Goal: Check status: Check status

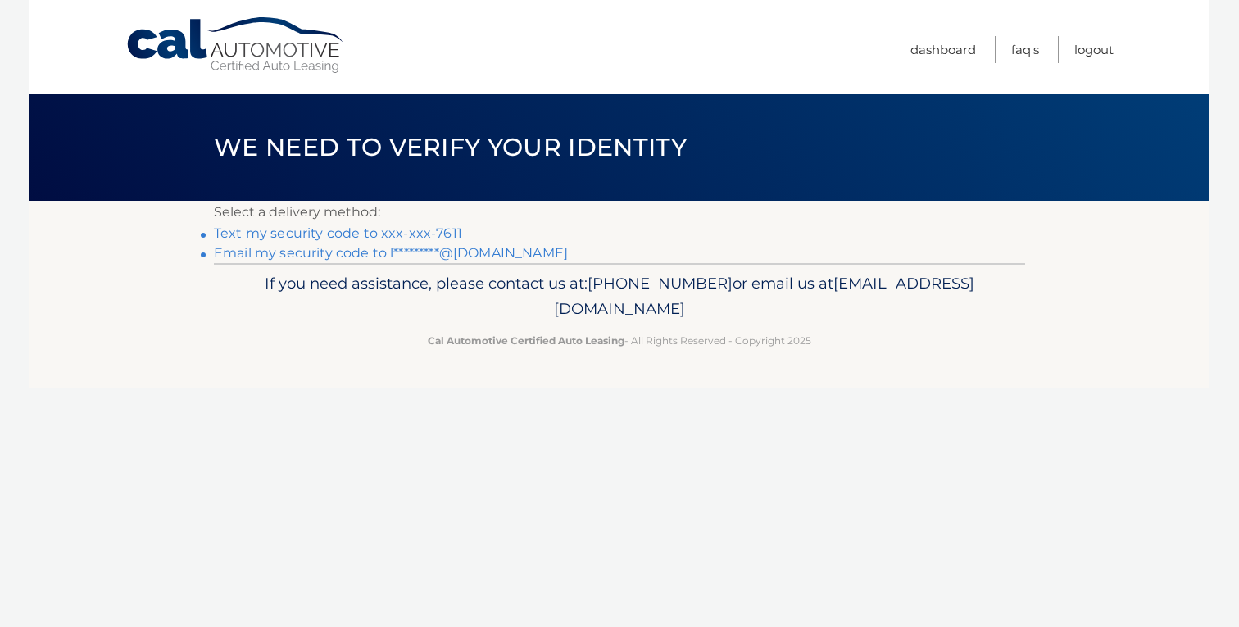
click at [444, 227] on link "Text my security code to xxx-xxx-7611" at bounding box center [338, 233] width 248 height 16
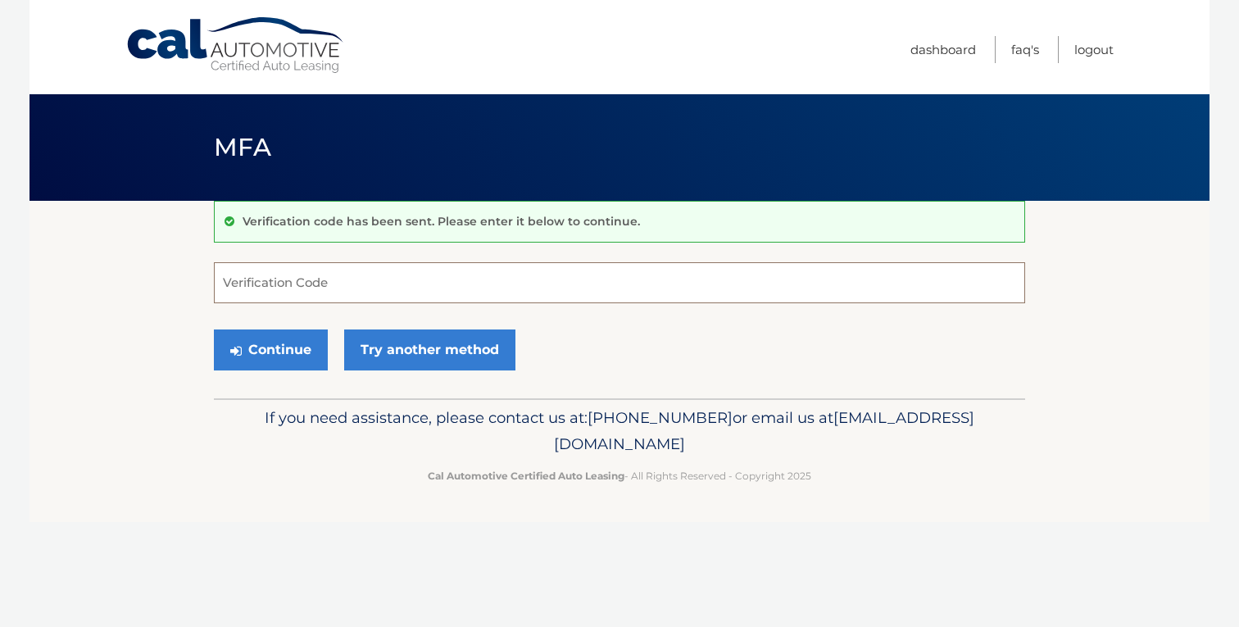
click at [379, 283] on input "Verification Code" at bounding box center [619, 282] width 811 height 41
type input "649219"
click at [214, 329] on button "Continue" at bounding box center [271, 349] width 114 height 41
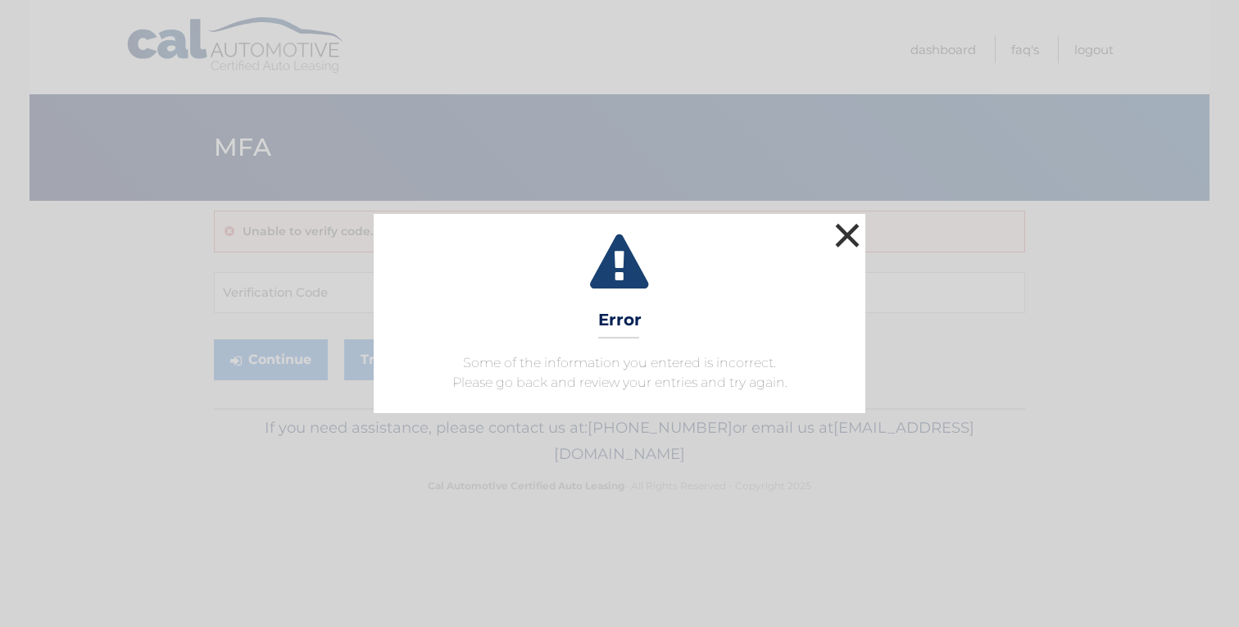
click at [854, 238] on button "×" at bounding box center [847, 235] width 33 height 33
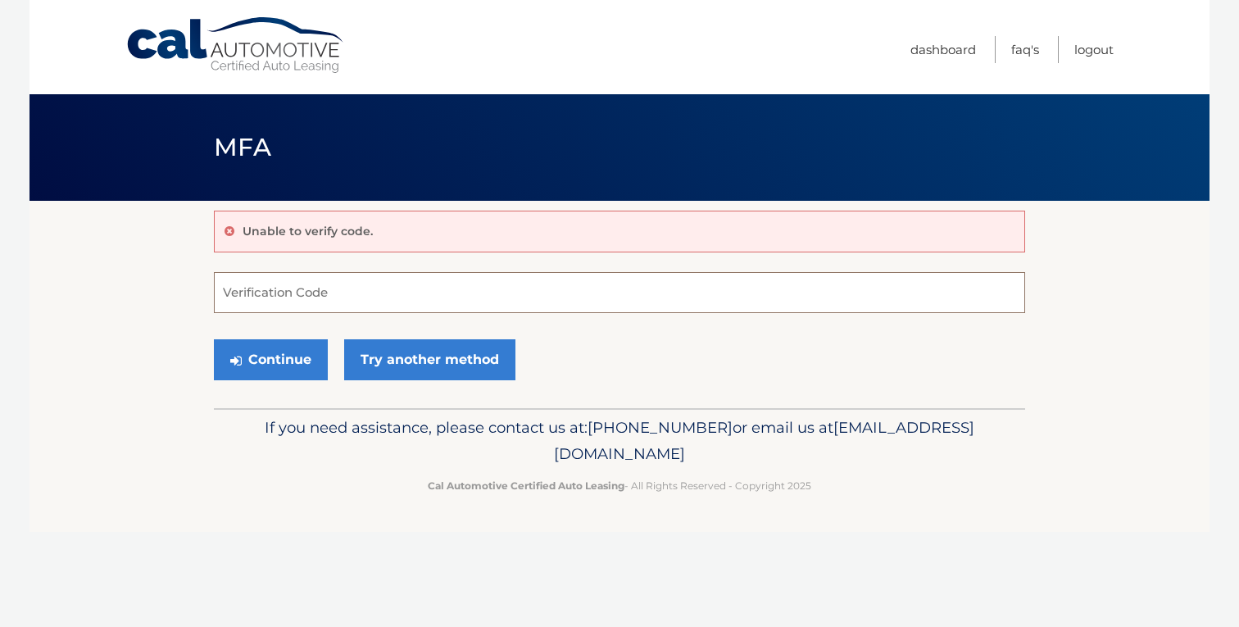
click at [375, 282] on input "Verification Code" at bounding box center [619, 292] width 811 height 41
type input "694219"
click at [214, 339] on button "Continue" at bounding box center [271, 359] width 114 height 41
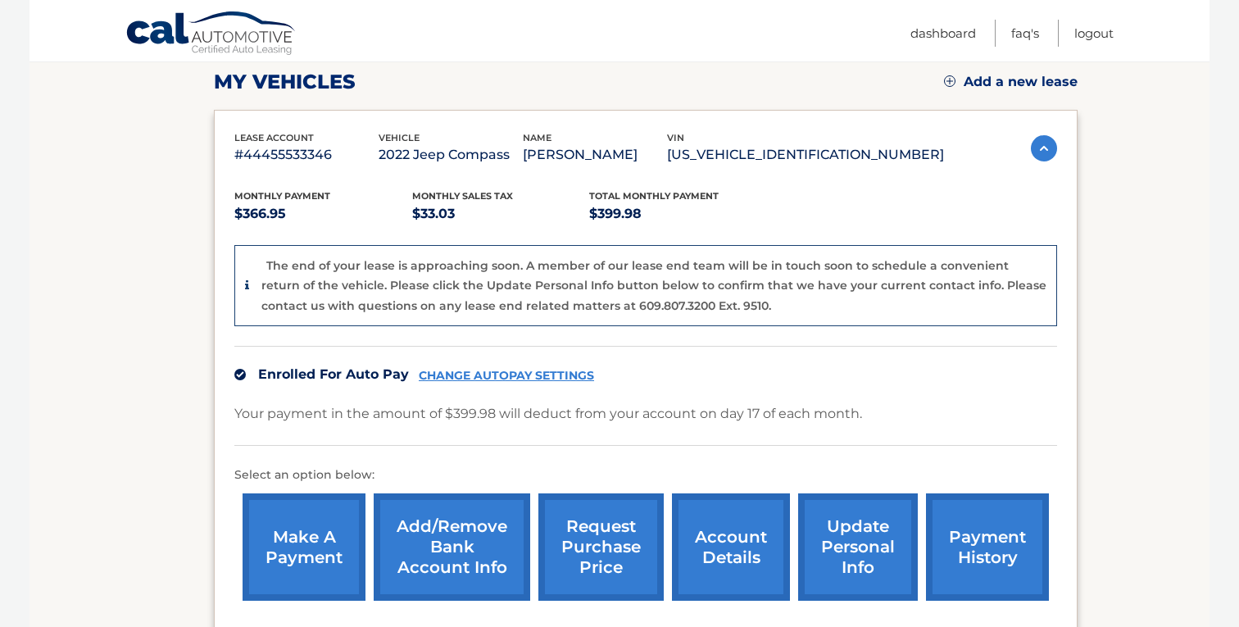
scroll to position [405, 0]
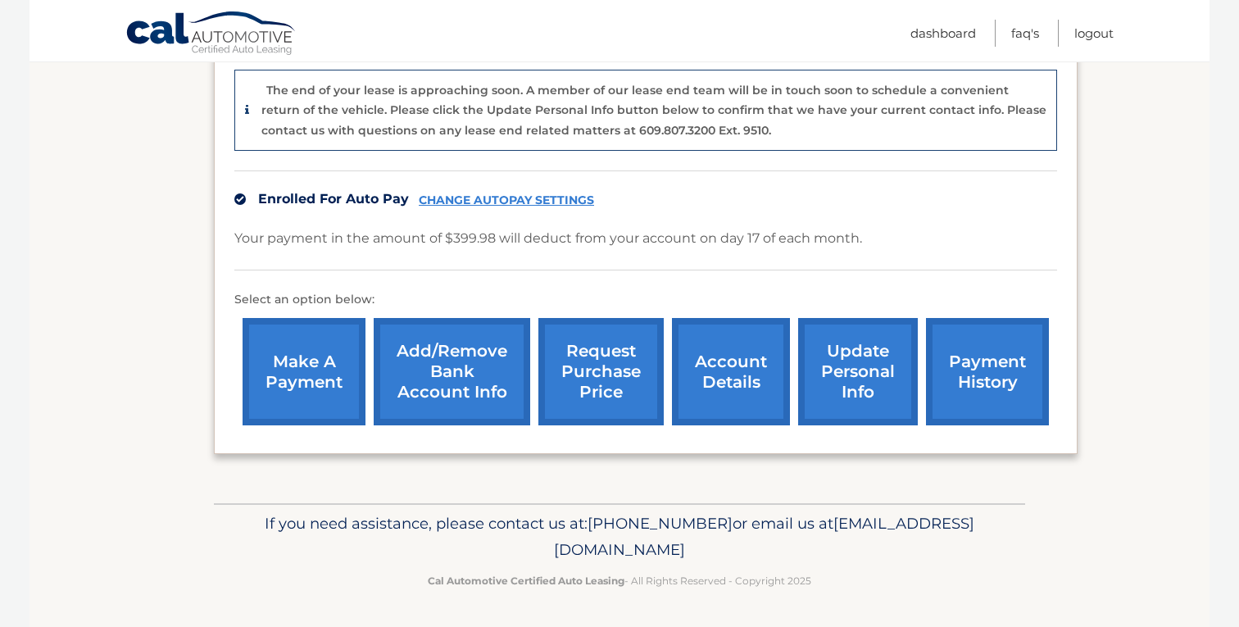
click at [712, 390] on link "account details" at bounding box center [731, 371] width 118 height 107
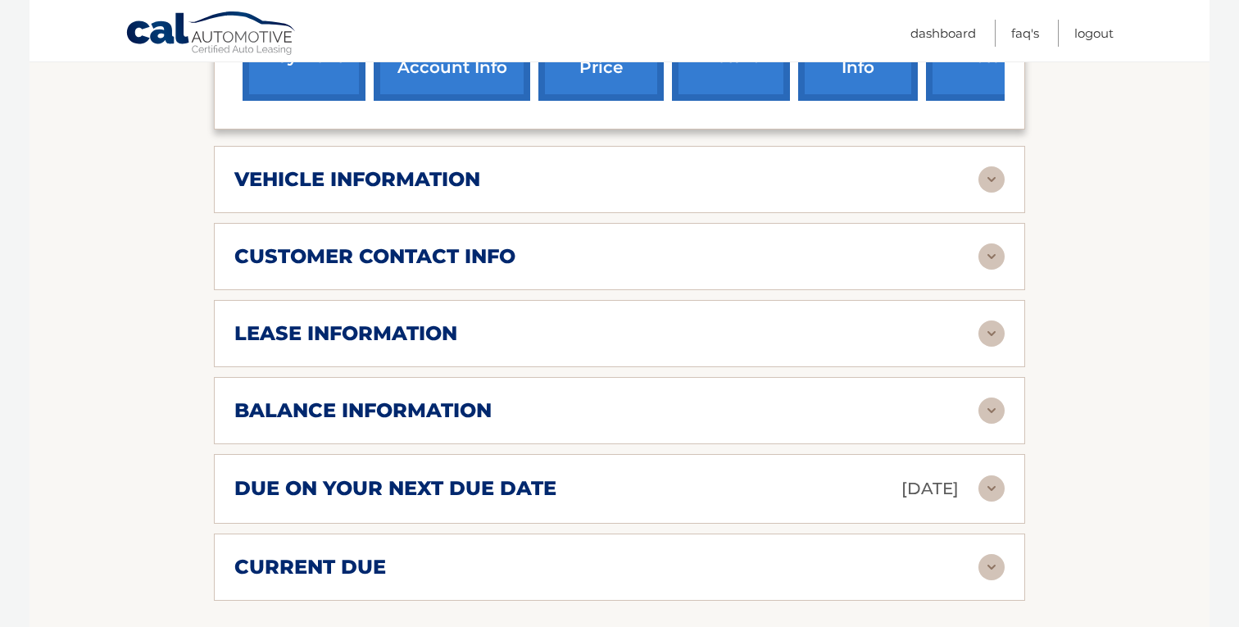
scroll to position [675, 0]
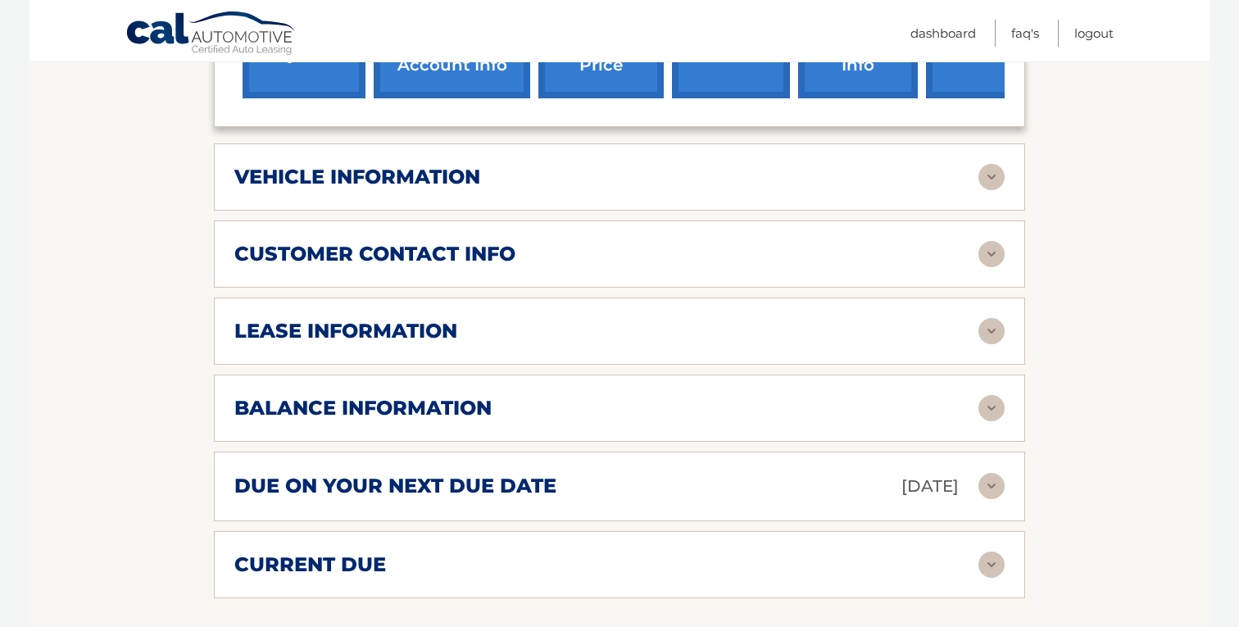
click at [568, 396] on div "balance information" at bounding box center [606, 408] width 744 height 25
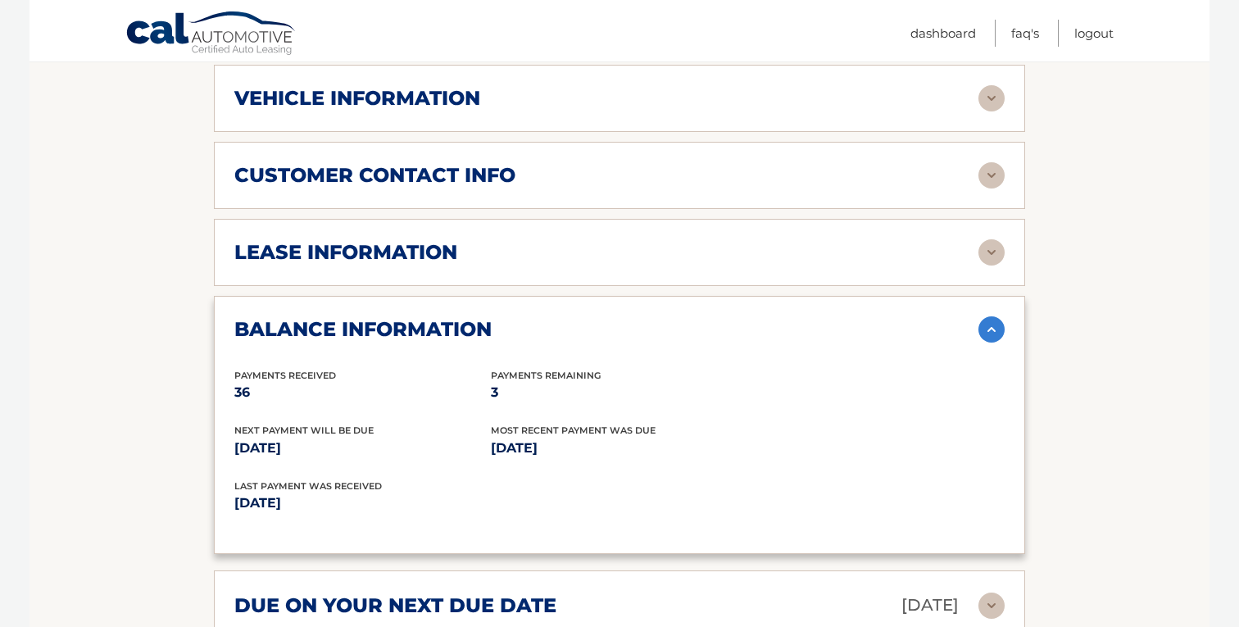
scroll to position [763, 0]
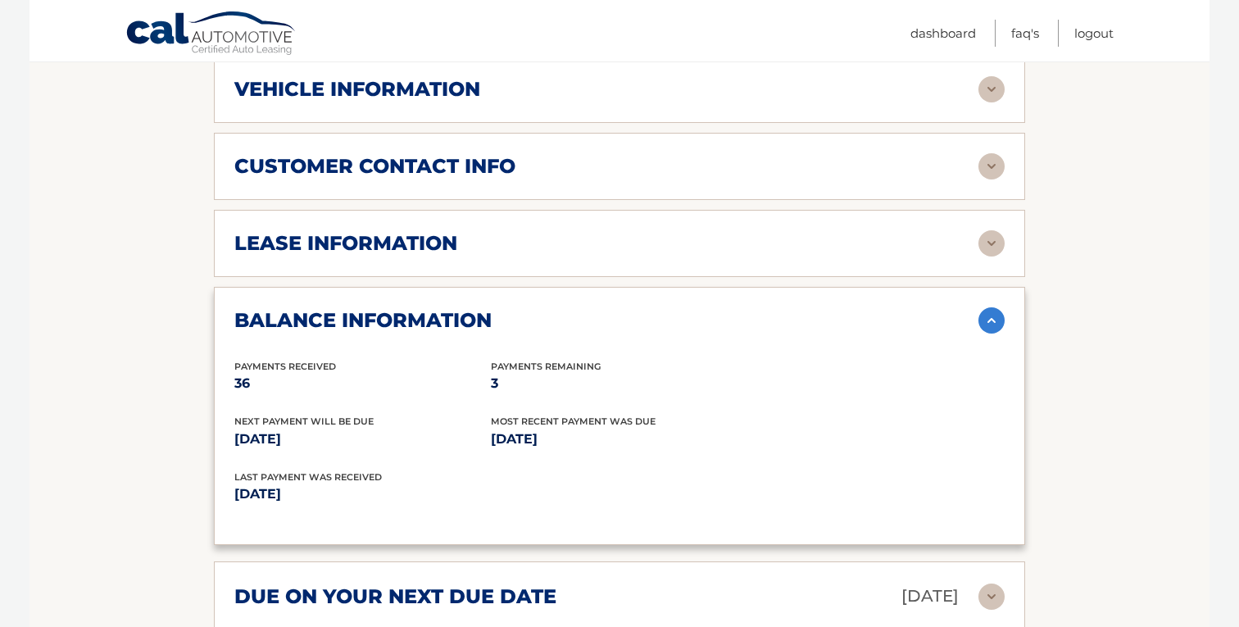
click at [528, 237] on div "lease information Contract Start Date Sep 17, 2022 Term 39 Maturity Date Dec 17…" at bounding box center [619, 243] width 811 height 67
click at [982, 234] on div "lease information Contract Start Date Sep 17, 2022 Term 39 Maturity Date Dec 17…" at bounding box center [619, 243] width 811 height 67
click at [988, 230] on img at bounding box center [991, 243] width 26 height 26
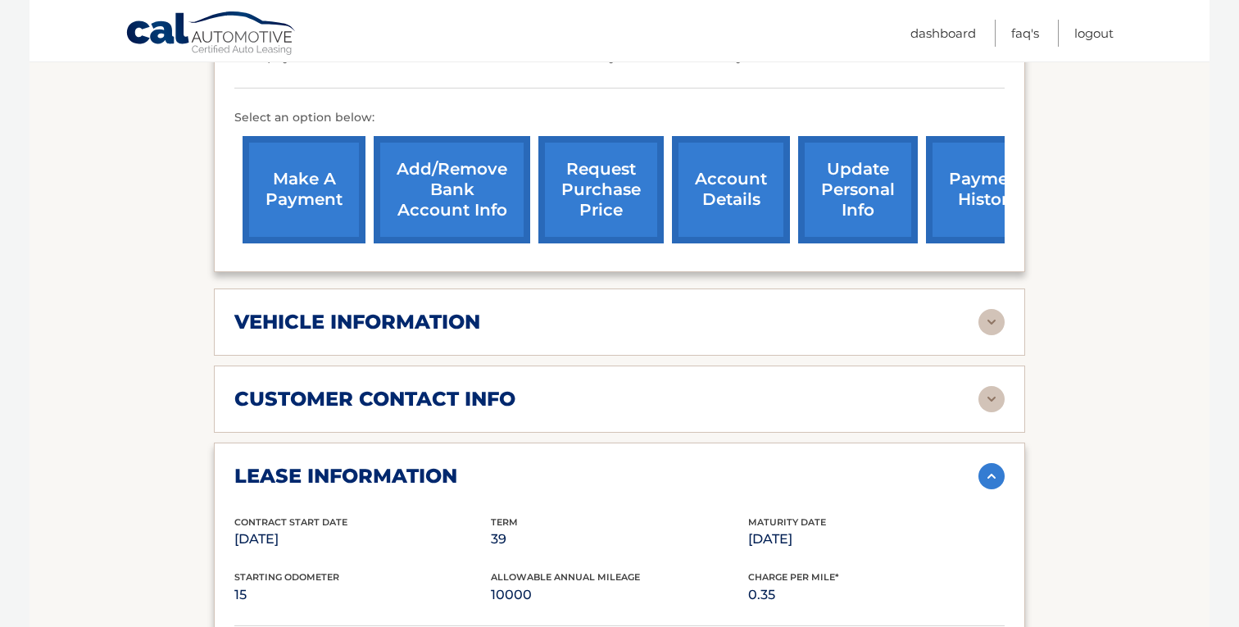
scroll to position [521, 0]
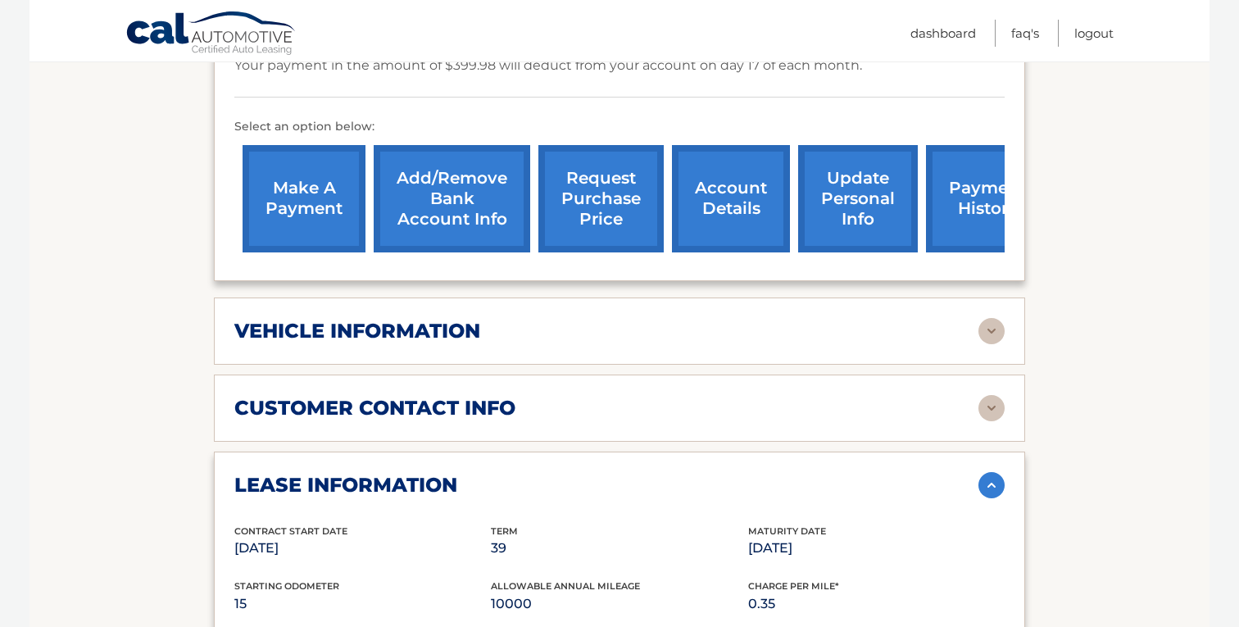
click at [843, 297] on div "vehicle information vehicle Year 2022 vehicle make Jeep vehicle model Compass v…" at bounding box center [619, 330] width 811 height 67
click at [907, 396] on div "customer contact info" at bounding box center [606, 408] width 744 height 25
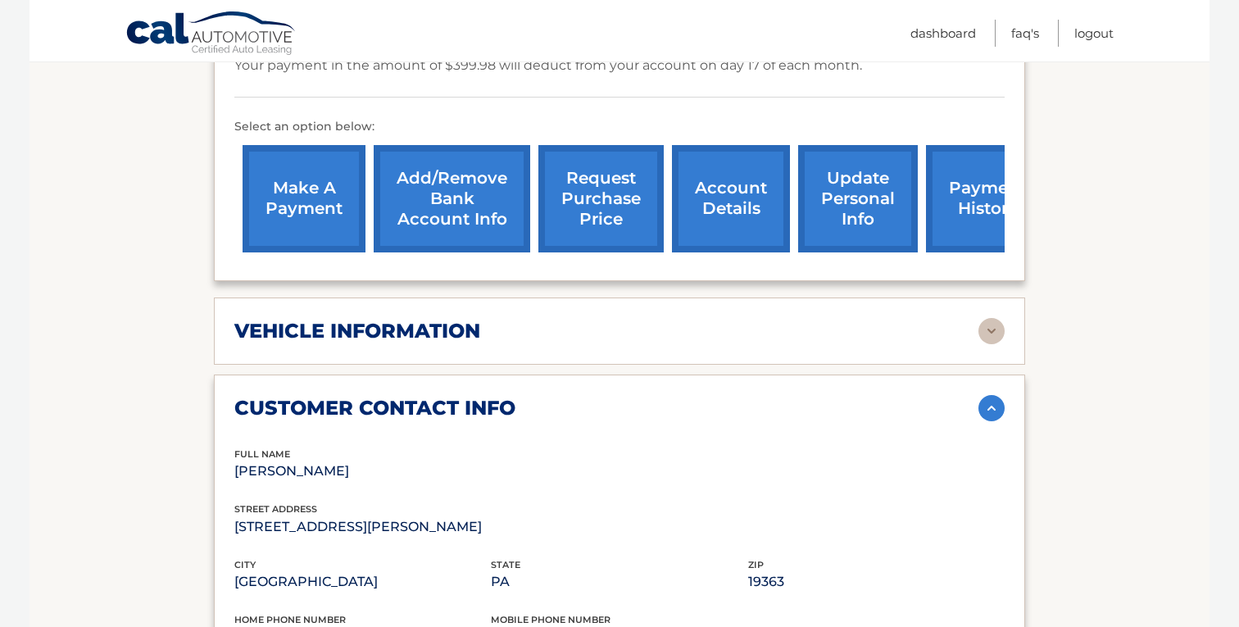
click at [905, 396] on div "customer contact info" at bounding box center [606, 408] width 744 height 25
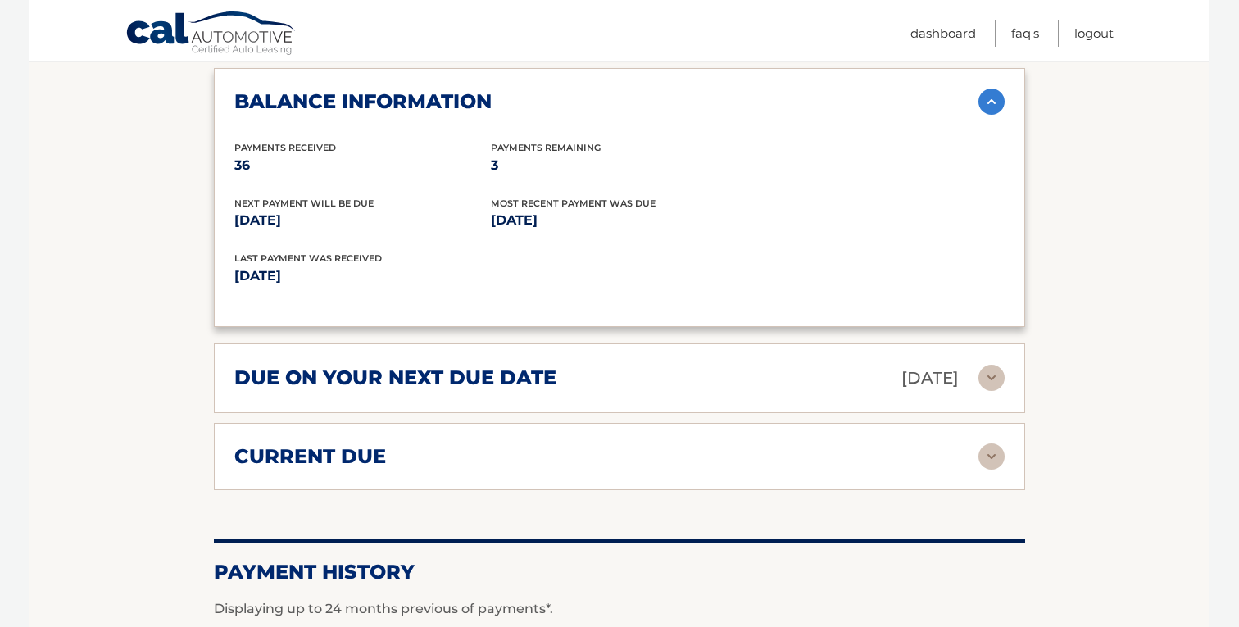
scroll to position [1287, 0]
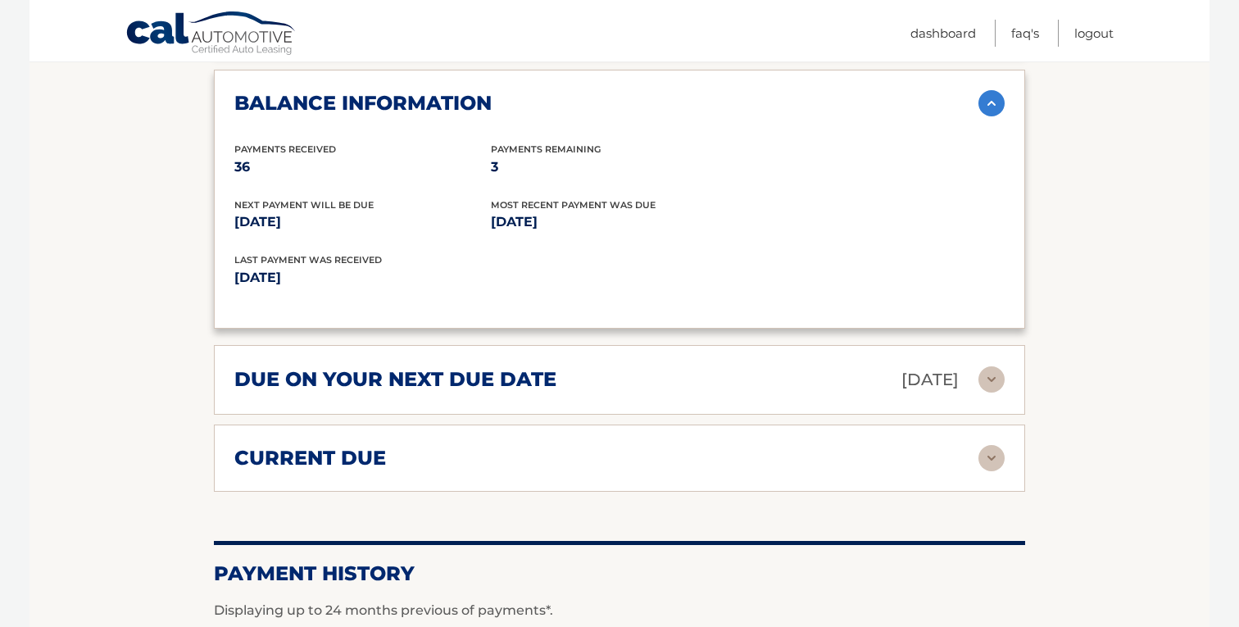
click at [882, 424] on div "current due Late Charges $0.00 Miscelleneous Charges* $0.00 Sales Tax $0.00 pay…" at bounding box center [619, 457] width 811 height 67
click at [991, 445] on img at bounding box center [991, 458] width 26 height 26
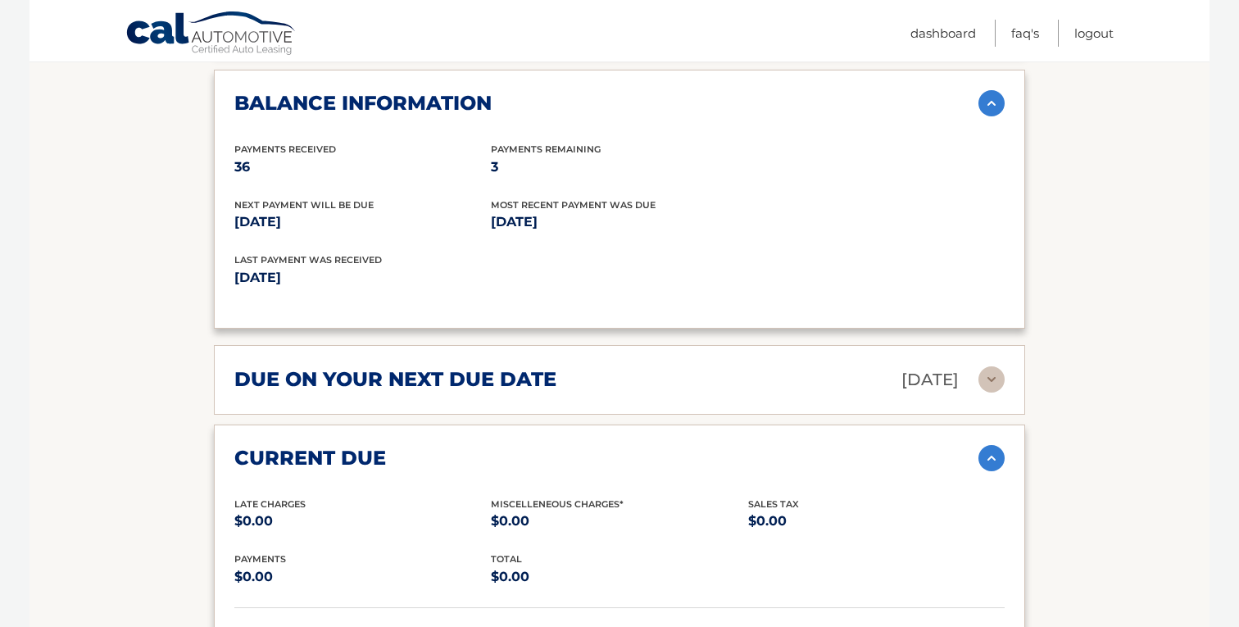
click at [992, 366] on img at bounding box center [991, 379] width 26 height 26
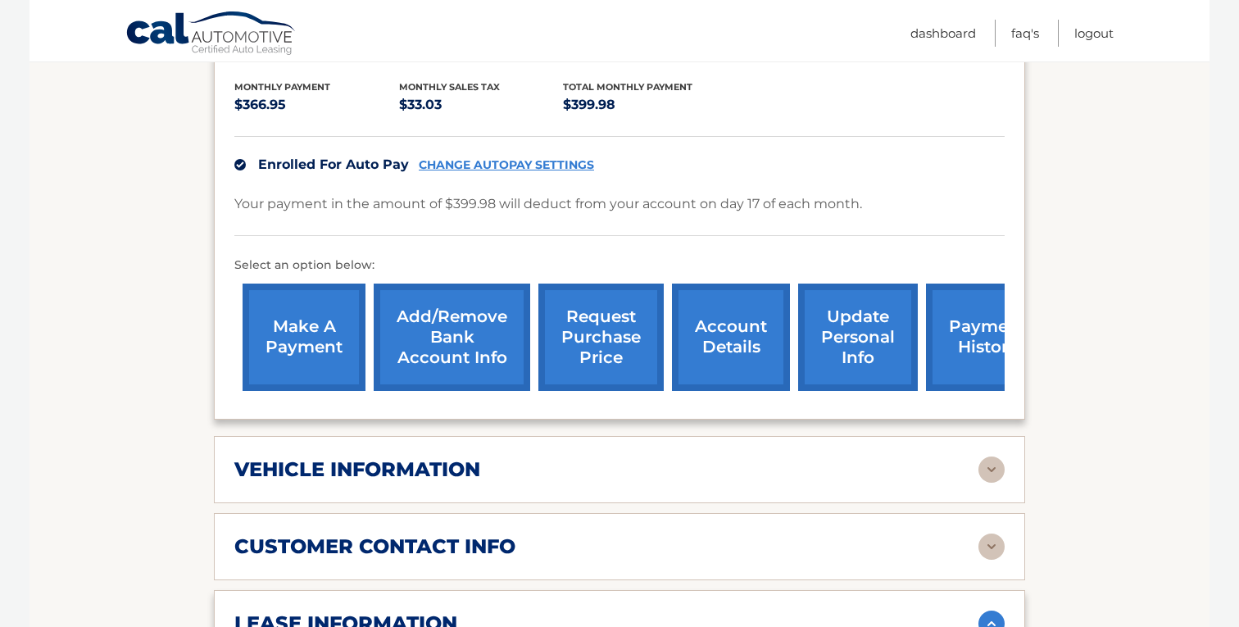
scroll to position [382, 0]
click at [773, 324] on link "account details" at bounding box center [731, 337] width 118 height 107
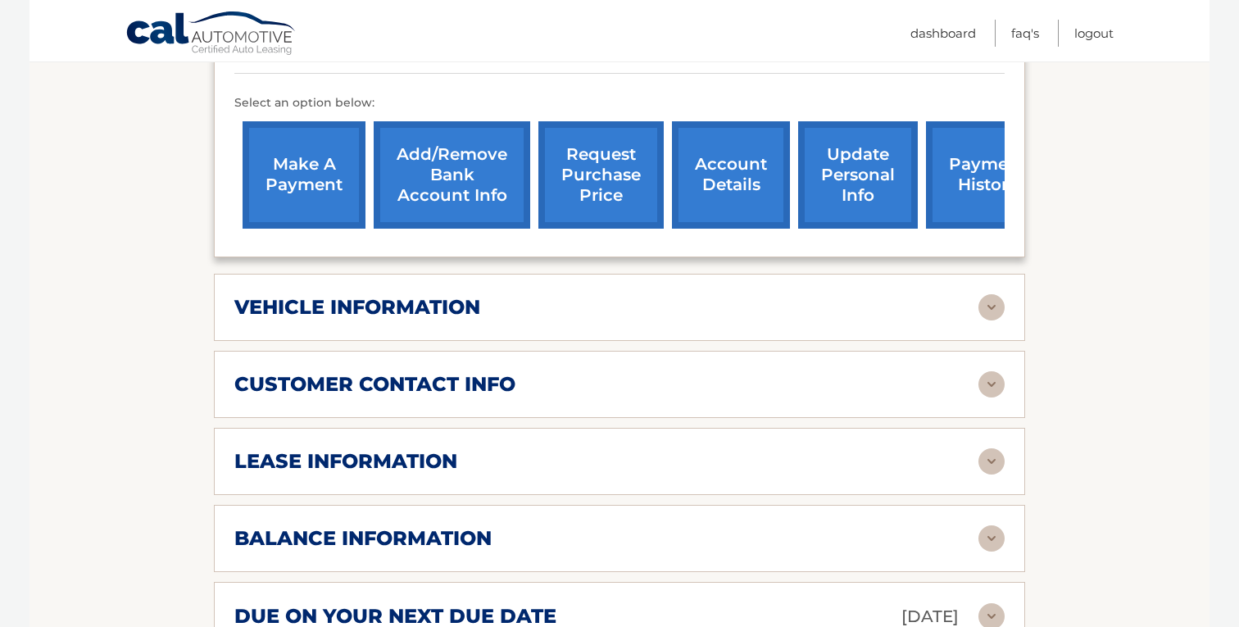
scroll to position [557, 0]
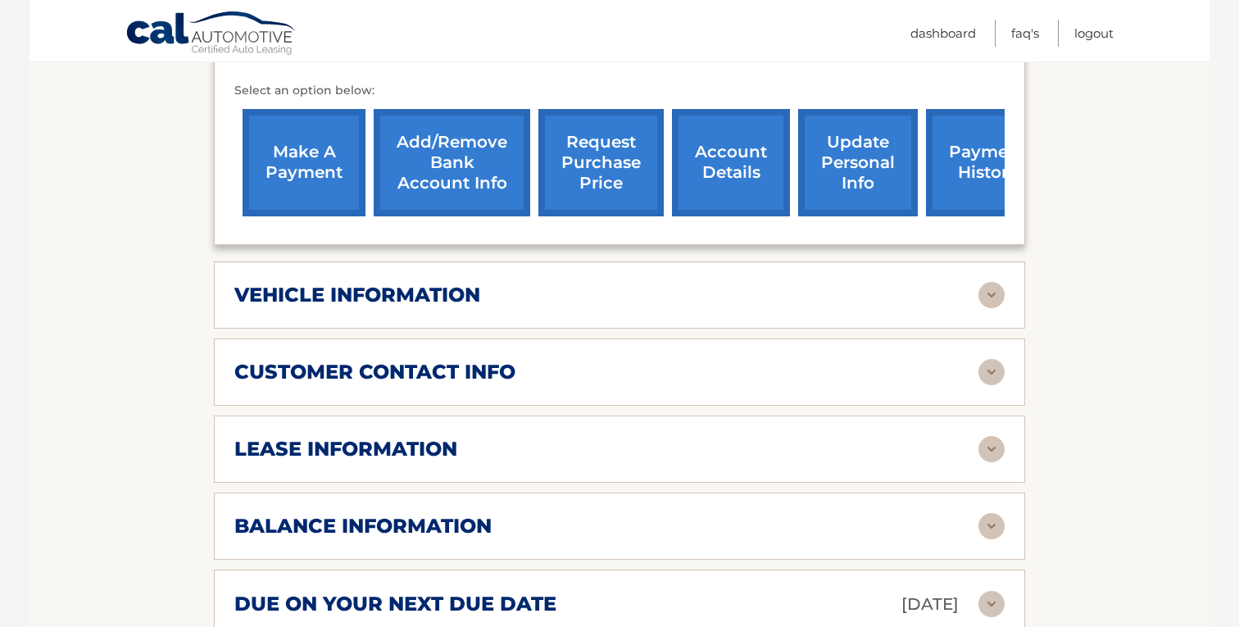
click at [995, 436] on img at bounding box center [991, 449] width 26 height 26
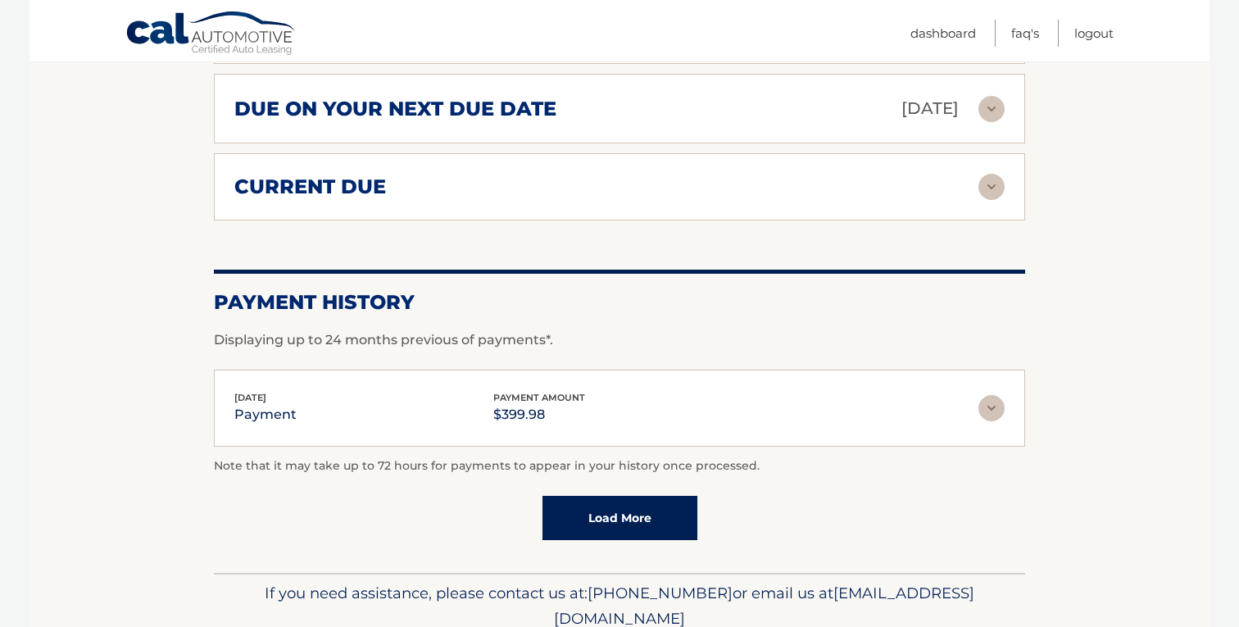
scroll to position [1363, 0]
